Goal: Navigation & Orientation: Find specific page/section

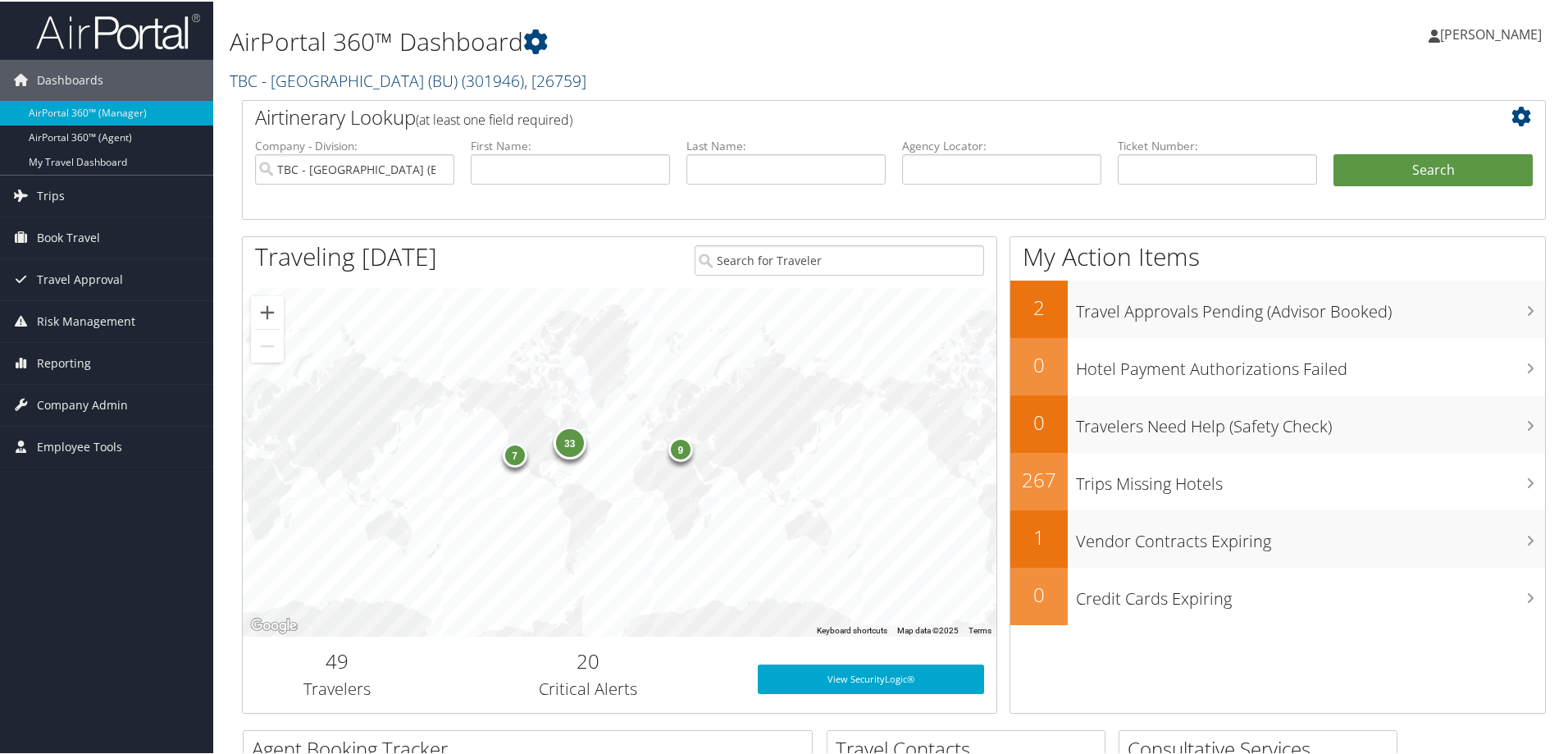
click at [280, 80] on link "TBC - Boston University (BU) ( 301946 ) , [ 26759 ]" at bounding box center [408, 79] width 357 height 22
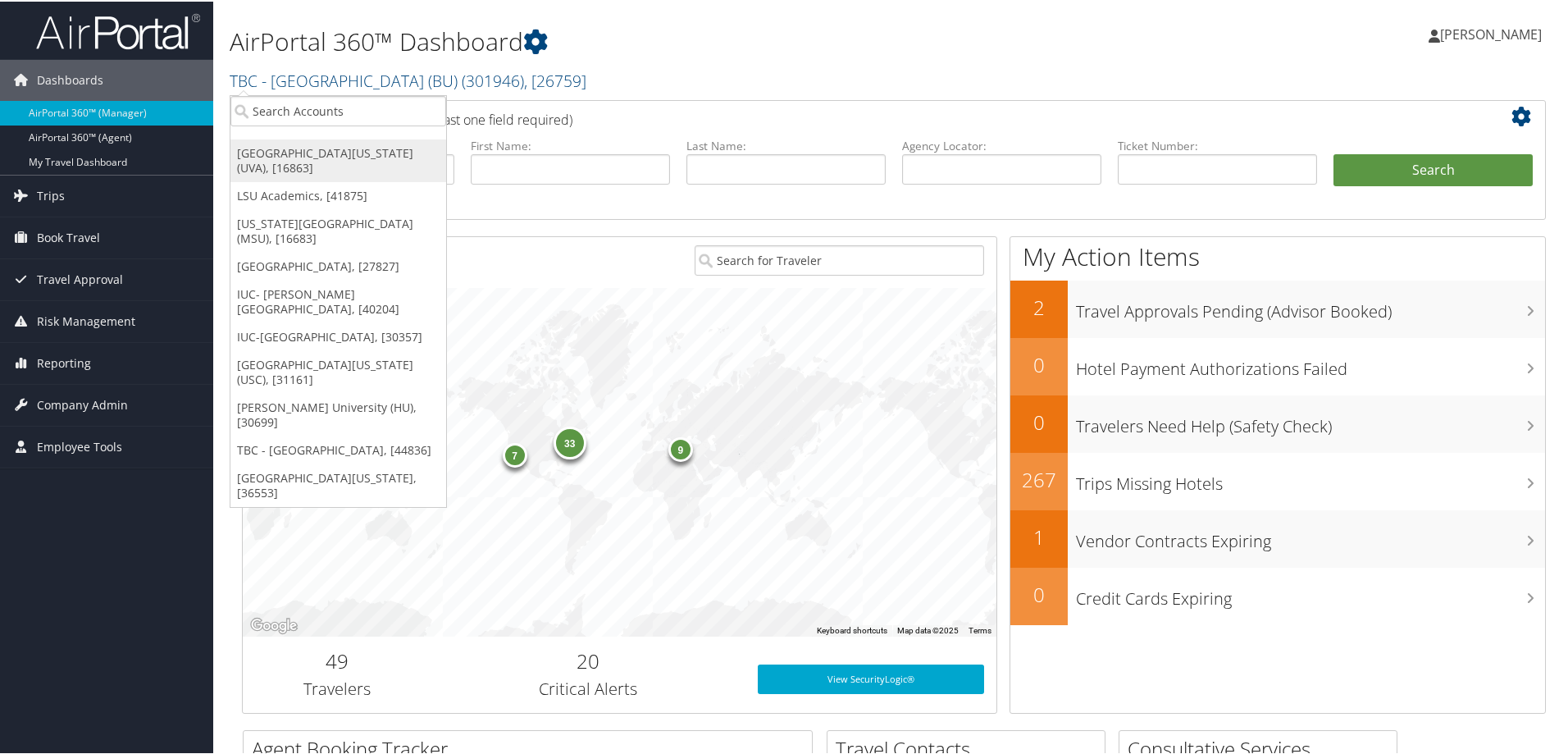
click at [270, 157] on link "[GEOGRAPHIC_DATA][US_STATE] (UVA), [16863]" at bounding box center [338, 159] width 216 height 43
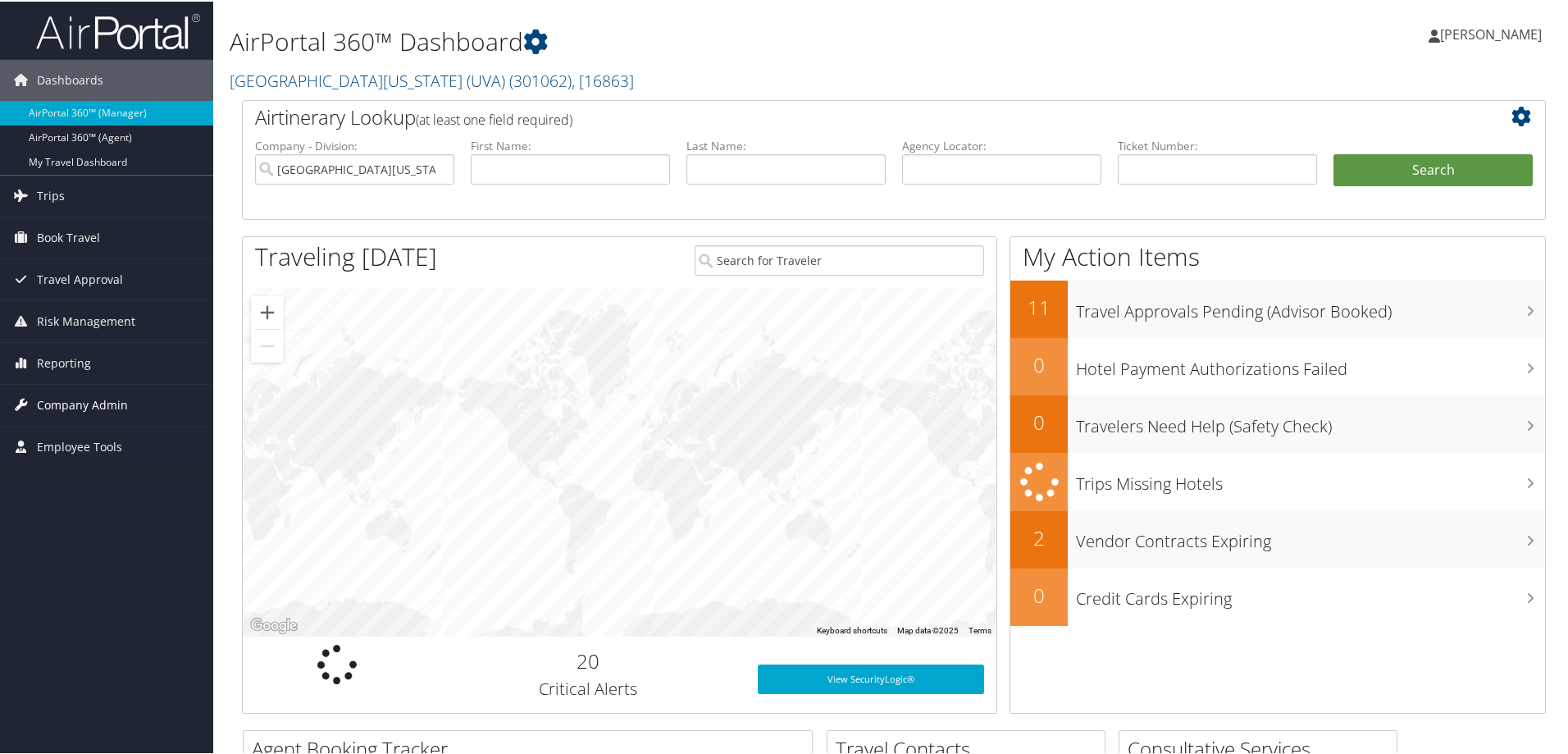
click at [54, 402] on span "Company Admin" at bounding box center [83, 403] width 91 height 41
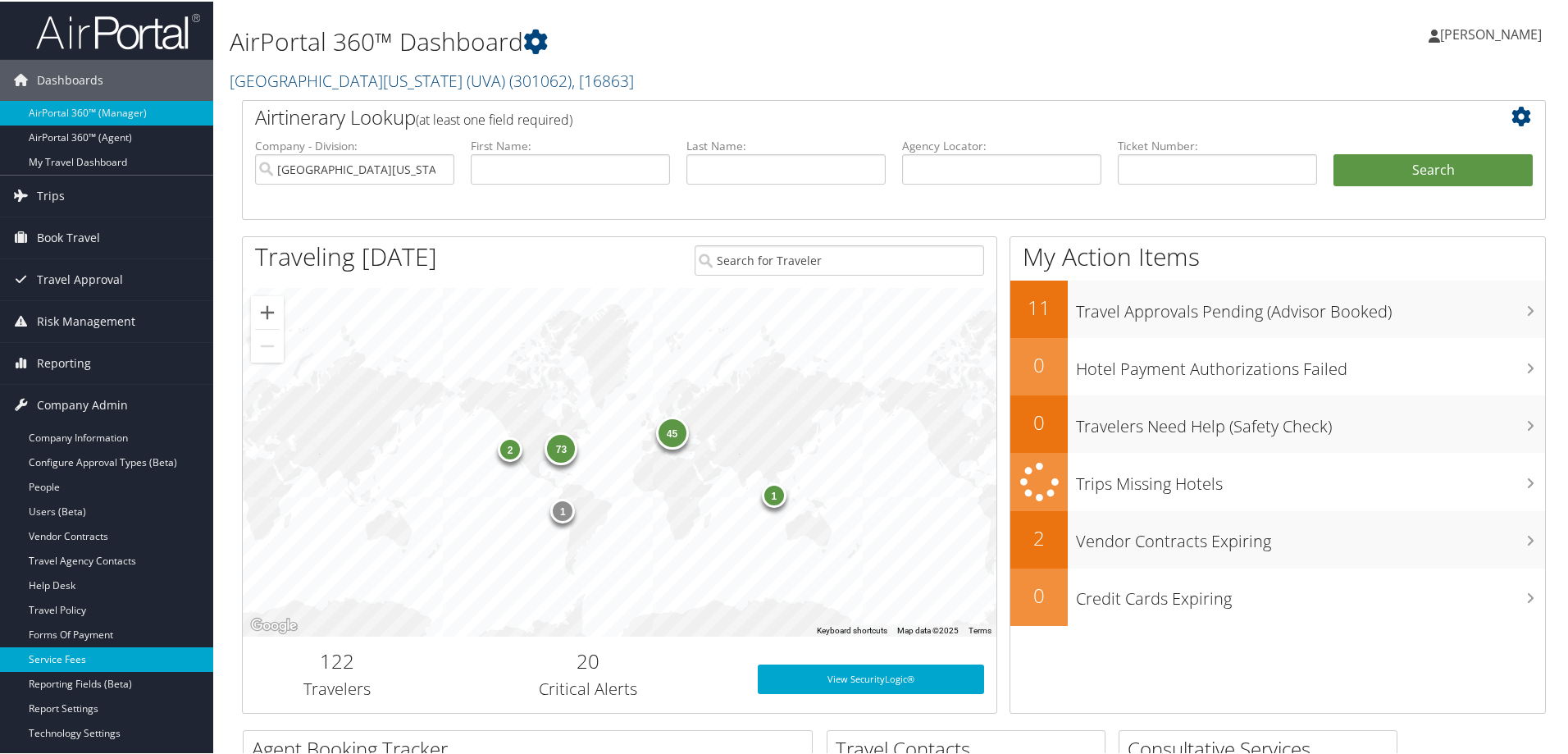
click at [59, 659] on link "Service Fees" at bounding box center [106, 657] width 213 height 24
